Goal: Find specific page/section

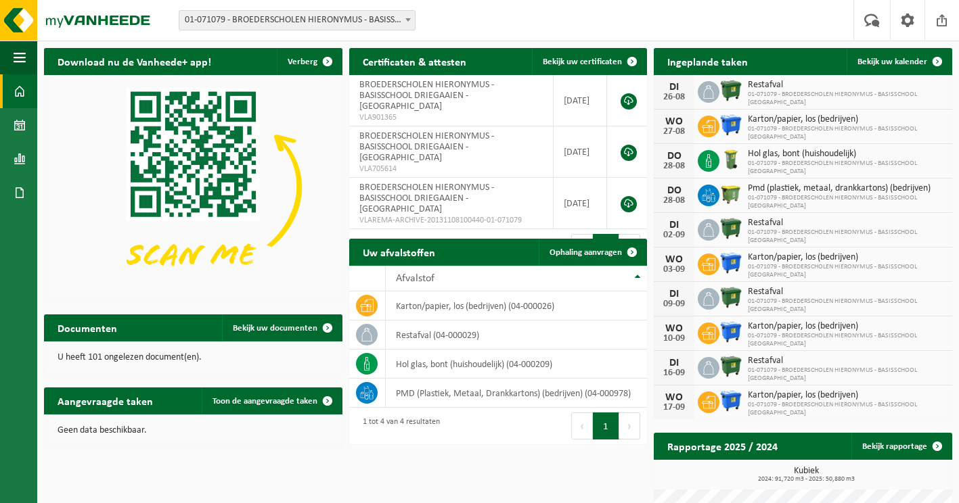
click at [20, 90] on span at bounding box center [20, 91] width 12 height 34
click at [15, 89] on span at bounding box center [20, 91] width 12 height 34
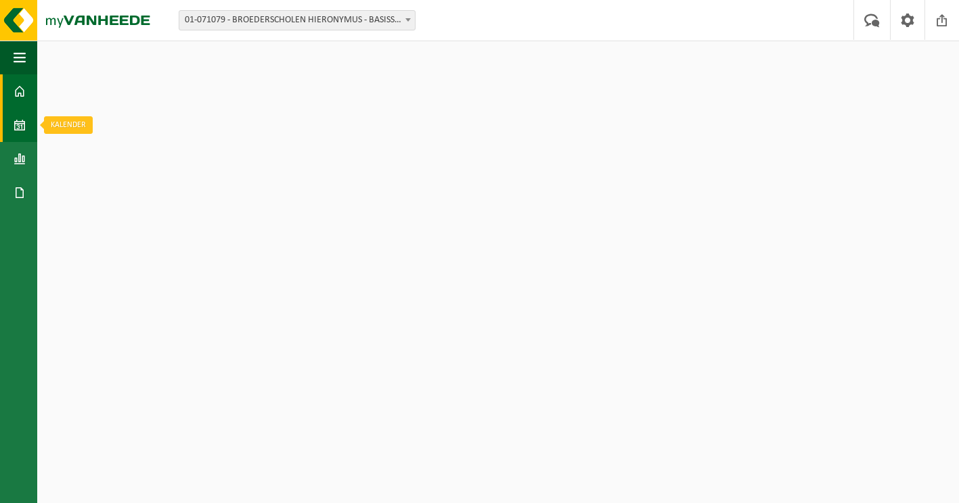
click at [18, 125] on span at bounding box center [20, 125] width 12 height 34
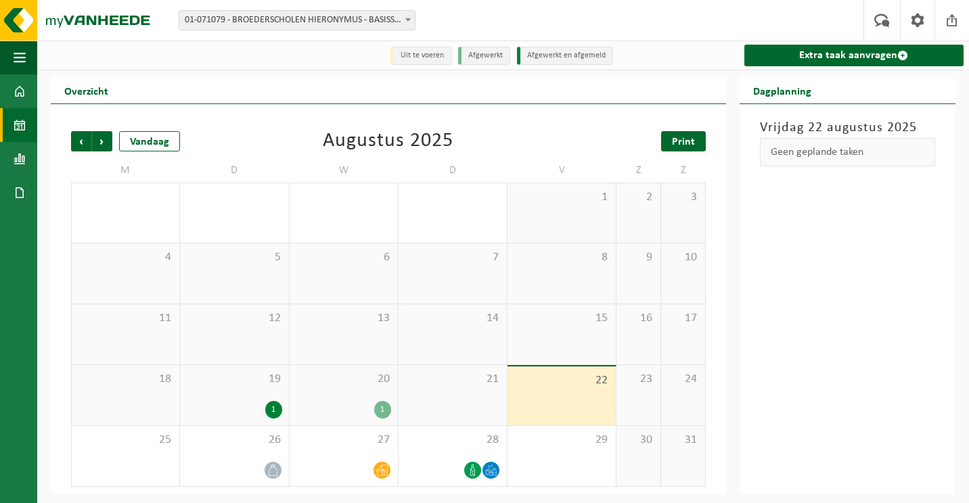
click at [675, 147] on span "Print" at bounding box center [683, 142] width 23 height 11
